Goal: Task Accomplishment & Management: Use online tool/utility

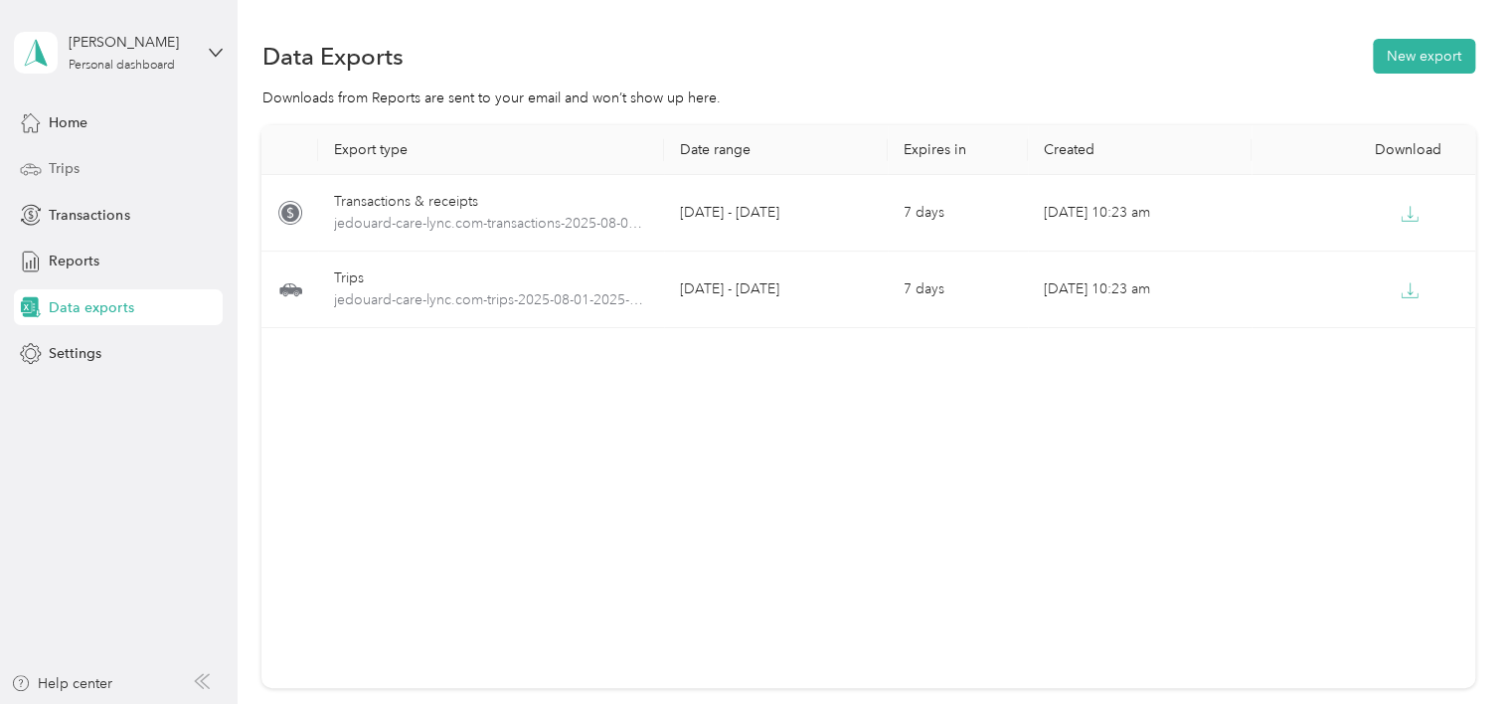
click at [79, 171] on span "Trips" at bounding box center [64, 168] width 31 height 21
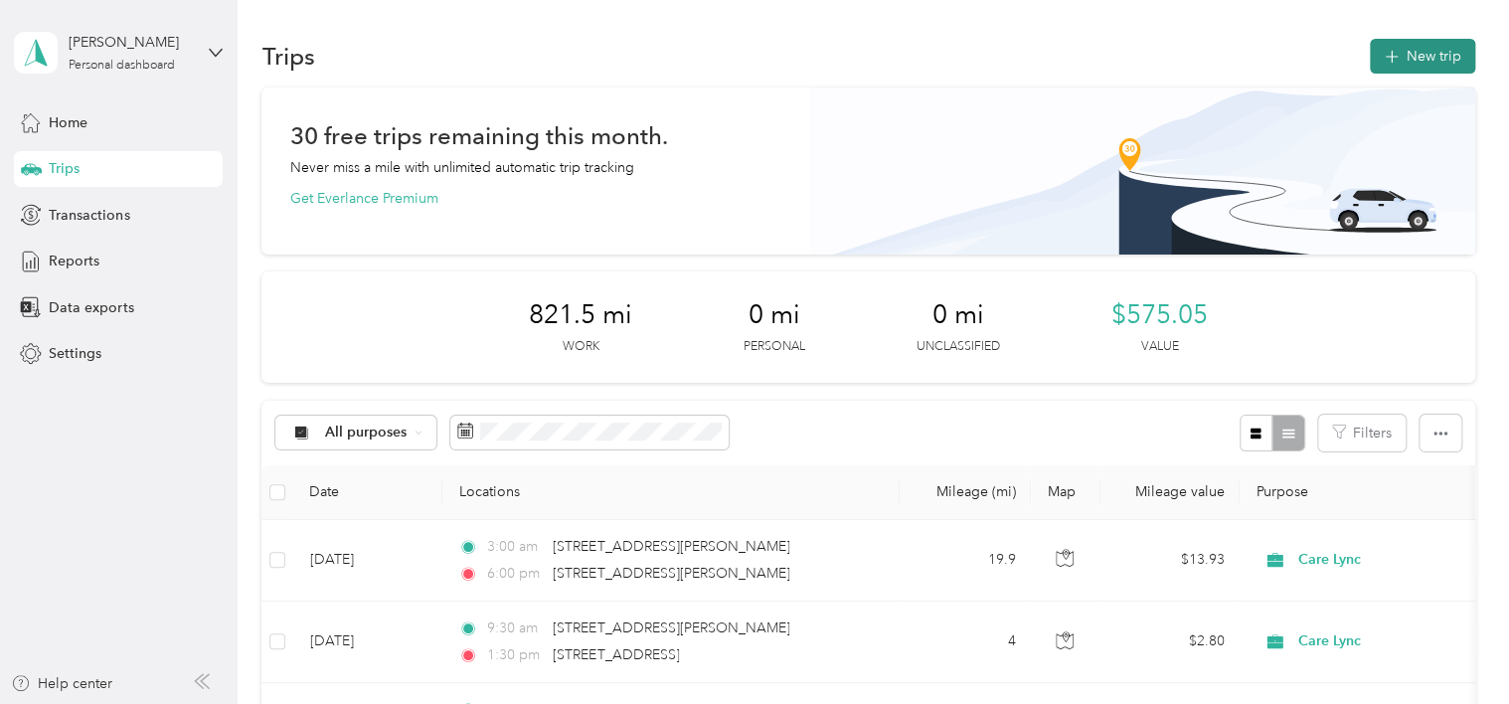
click at [1412, 68] on button "New trip" at bounding box center [1422, 56] width 105 height 35
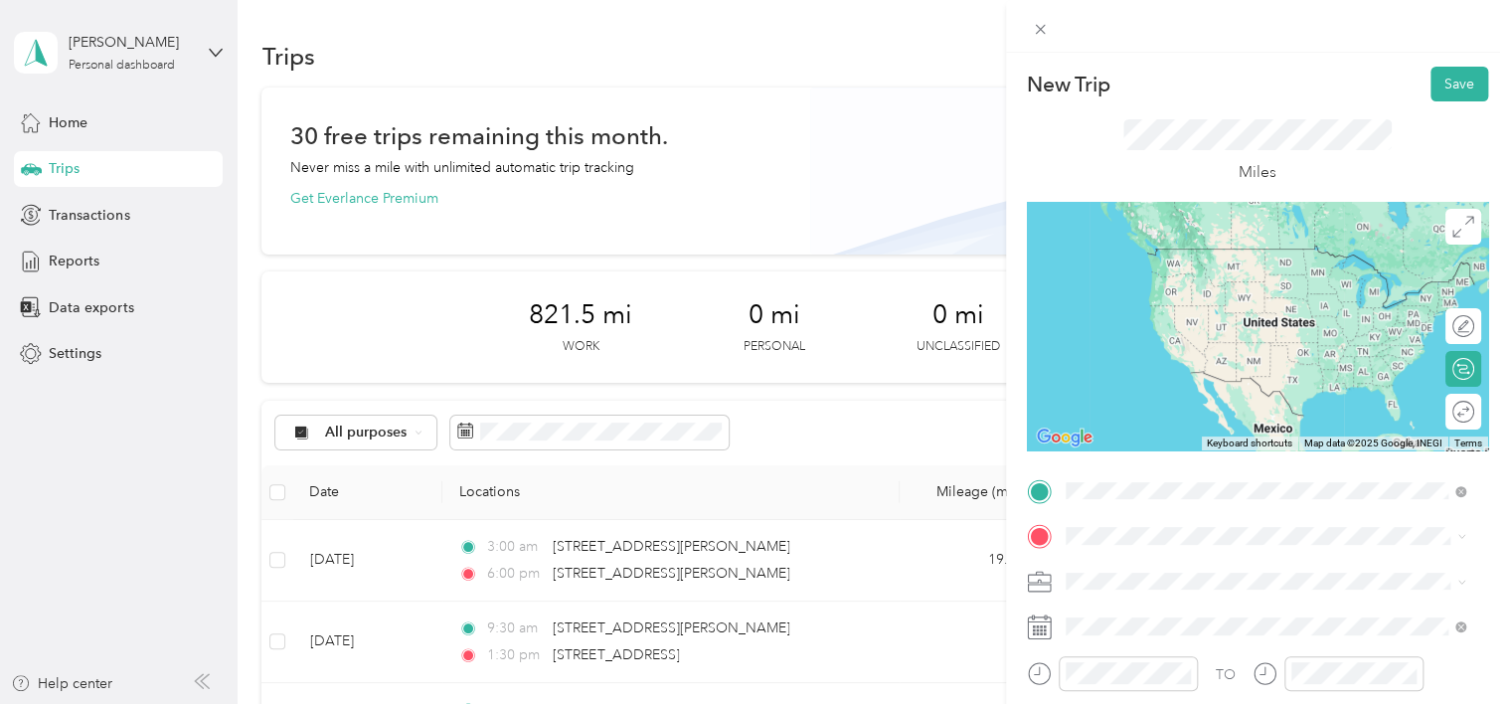
click at [1179, 258] on span "[STREET_ADDRESS][PERSON_NAME][US_STATE]" at bounding box center [1257, 249] width 309 height 18
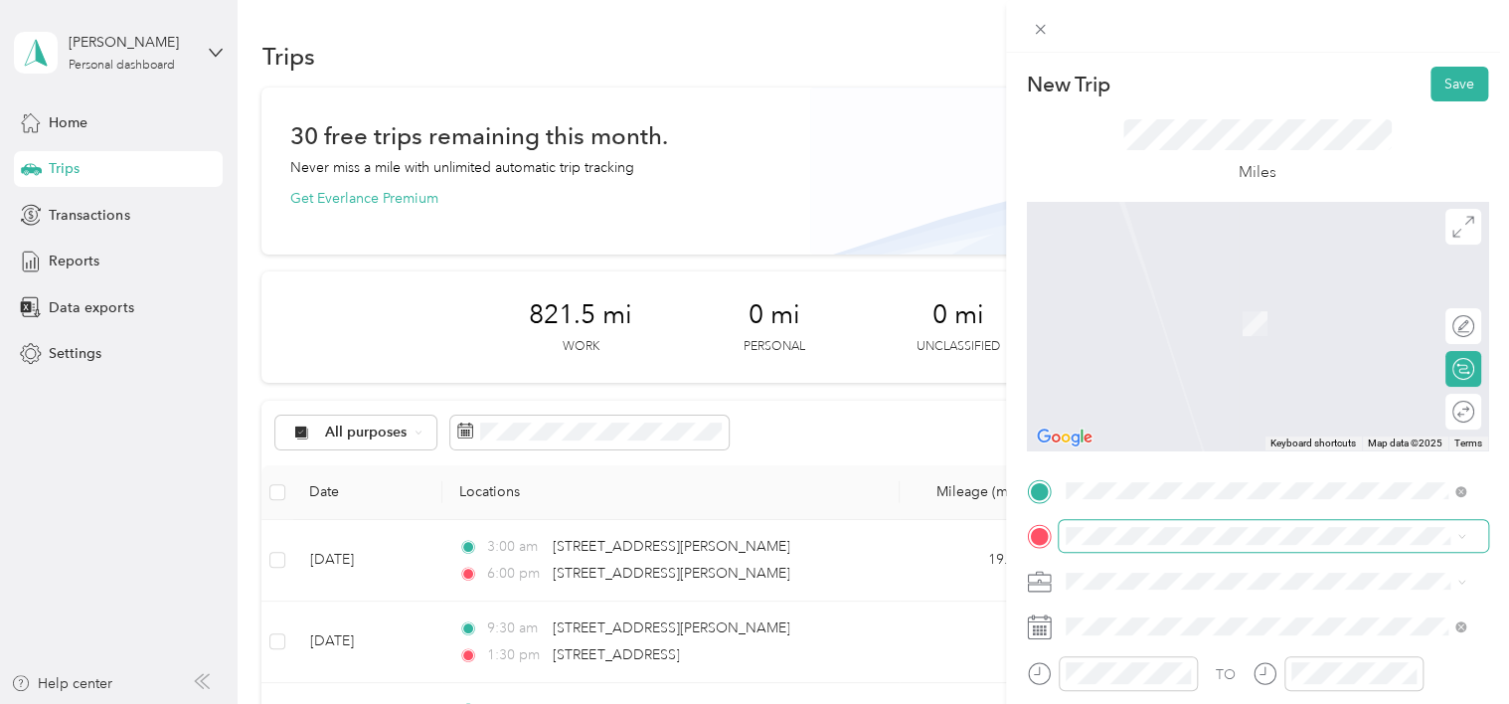
click at [1094, 525] on span at bounding box center [1274, 536] width 430 height 32
click at [1199, 324] on ol "From search results [STREET_ADDRESS][PERSON_NAME][US_STATE] [STREET_ADDRESS][PE…" at bounding box center [1266, 367] width 415 height 254
click at [1132, 305] on li "[STREET_ADDRESS][PERSON_NAME][US_STATE]" at bounding box center [1266, 284] width 415 height 41
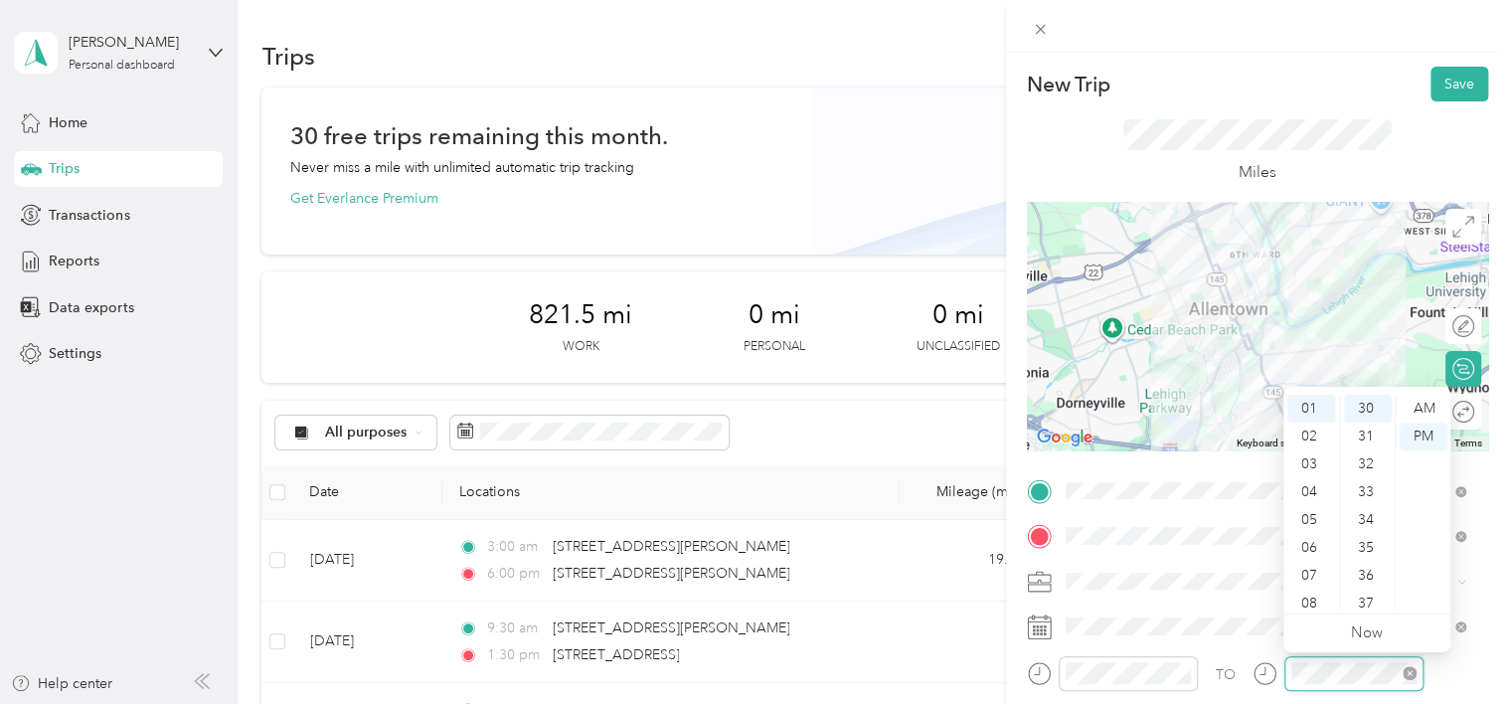
scroll to position [835, 0]
click at [1237, 612] on span at bounding box center [1274, 626] width 430 height 32
click at [959, 640] on div "New Trip Save This trip cannot be edited because it is either under review, app…" at bounding box center [754, 352] width 1509 height 704
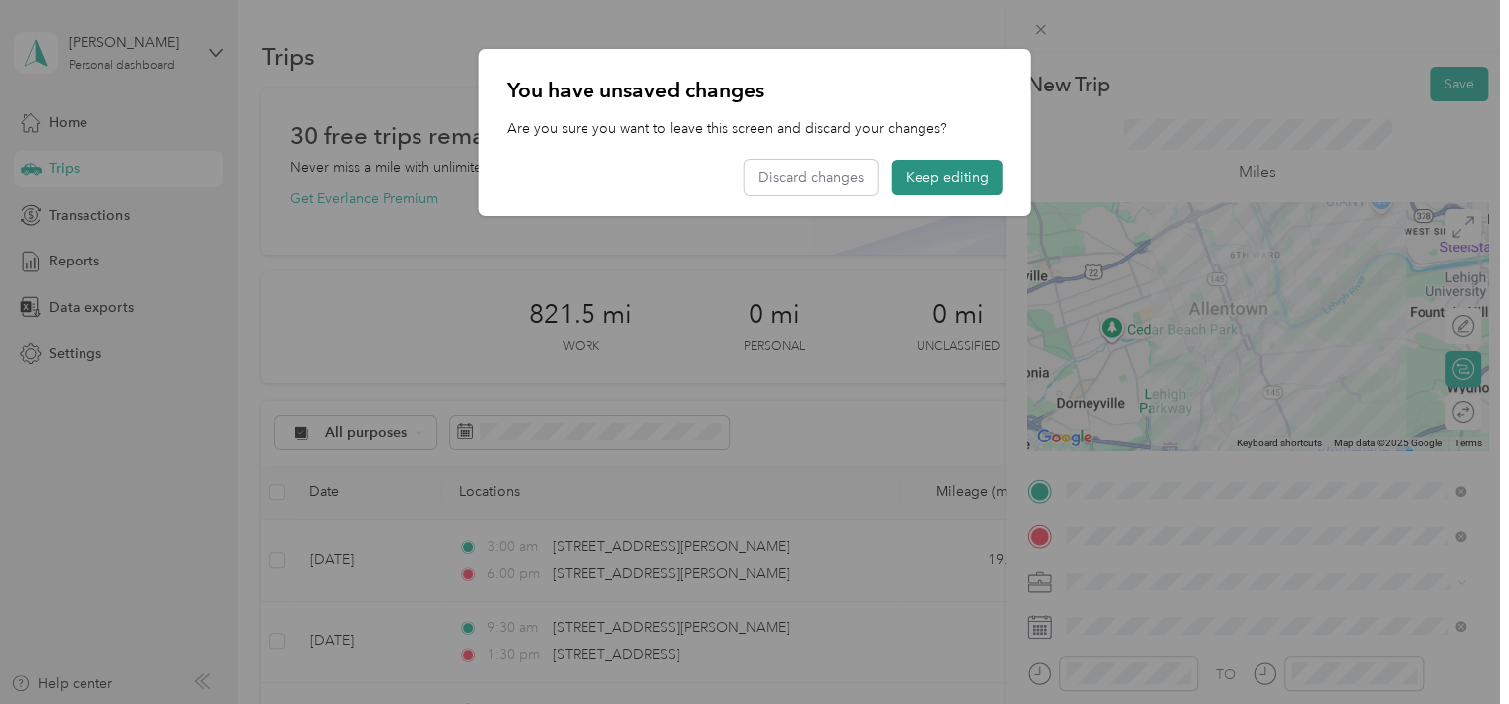
click at [915, 177] on button "Keep editing" at bounding box center [947, 177] width 111 height 35
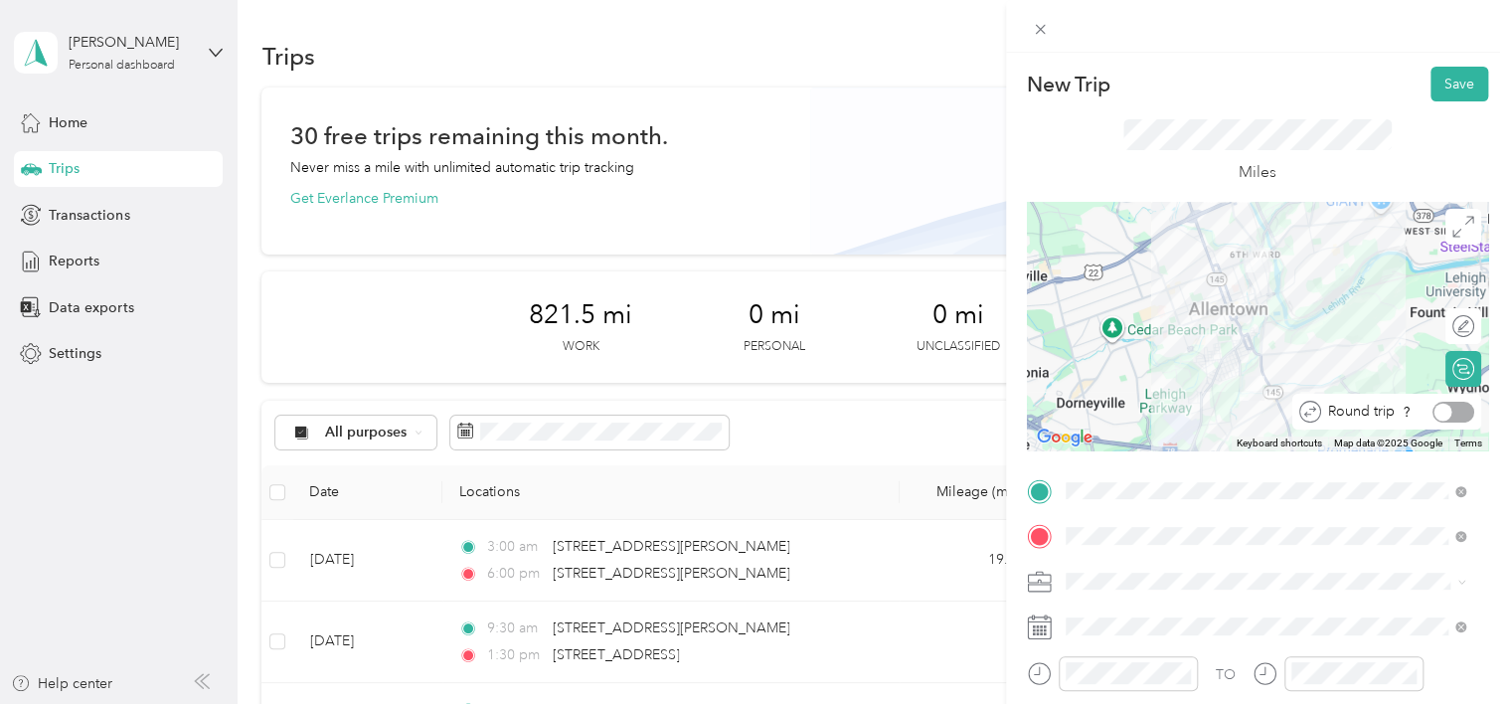
click at [1449, 418] on div at bounding box center [1454, 412] width 42 height 21
click at [1456, 418] on div at bounding box center [1465, 412] width 18 height 18
click at [1449, 418] on div at bounding box center [1454, 412] width 42 height 21
